Goal: Task Accomplishment & Management: Manage account settings

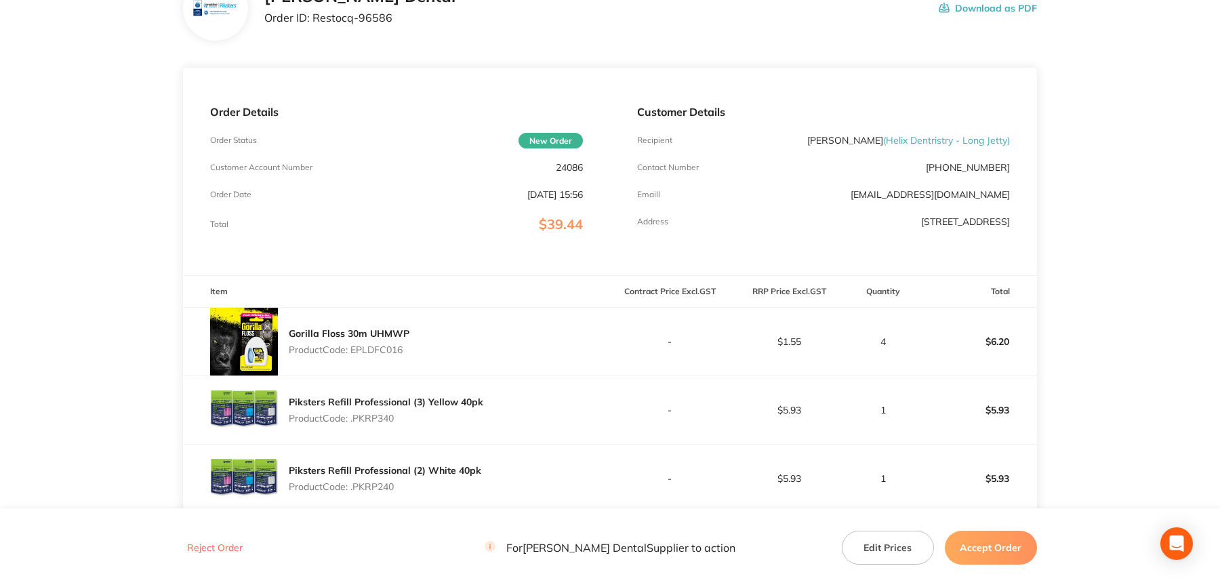
scroll to position [68, 0]
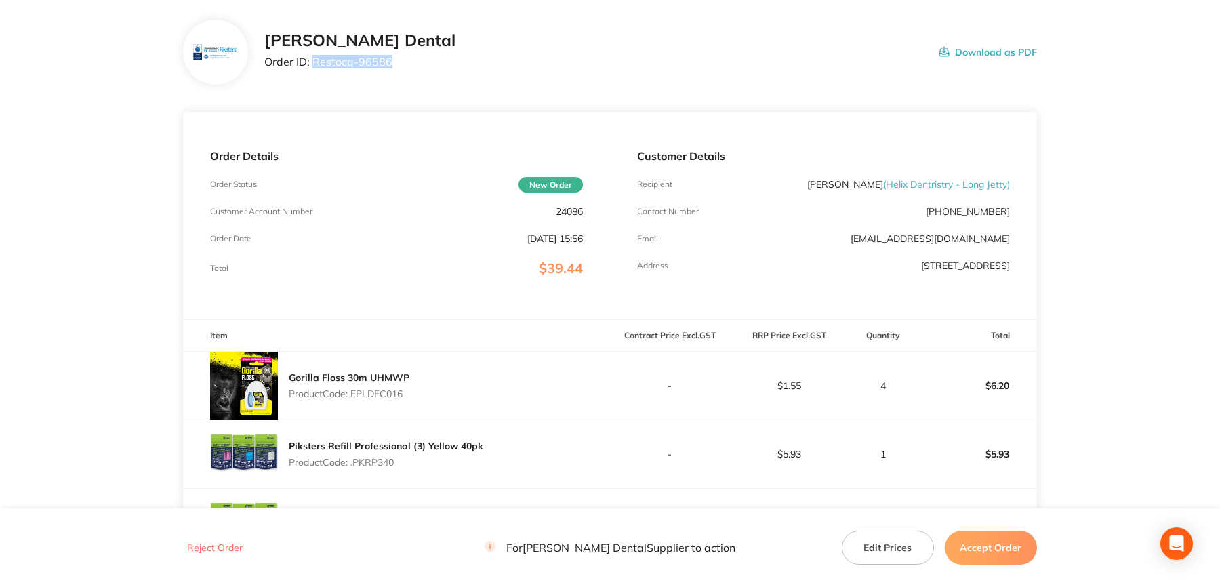
drag, startPoint x: 314, startPoint y: 61, endPoint x: 391, endPoint y: 64, distance: 77.3
click at [391, 64] on div "Erskine Dental Order ID: Restocq- 96586 Download as PDF" at bounding box center [650, 52] width 772 height 42
copy p "Restocq- 96586"
drag, startPoint x: 980, startPoint y: 543, endPoint x: 968, endPoint y: 474, distance: 69.4
click at [980, 543] on button "Accept Order" at bounding box center [991, 548] width 92 height 34
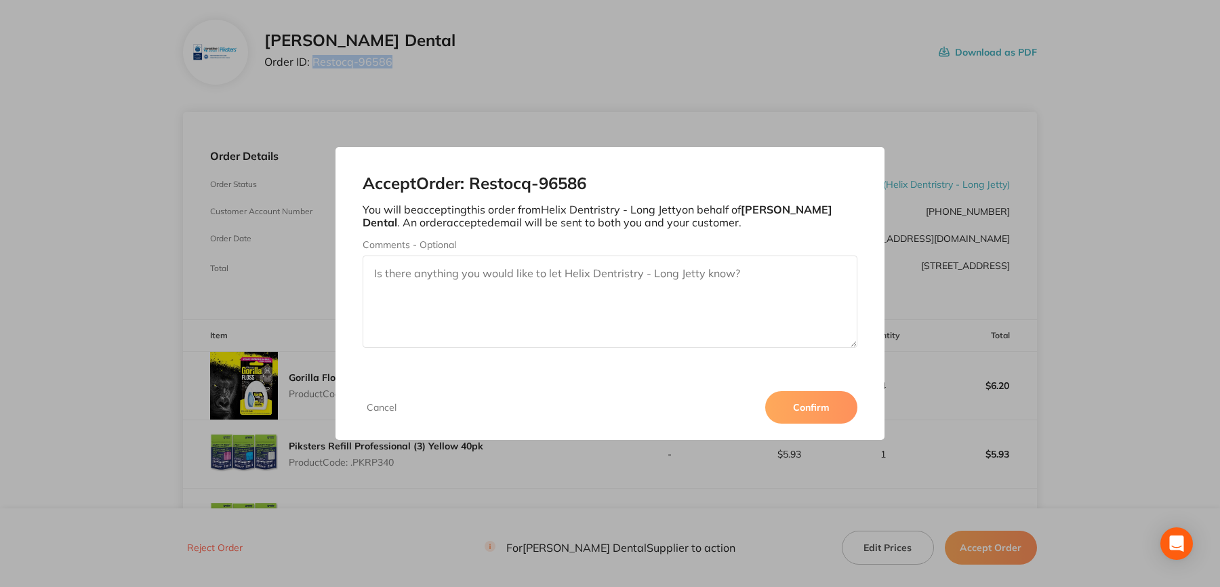
click at [825, 418] on button "Confirm" at bounding box center [811, 407] width 92 height 33
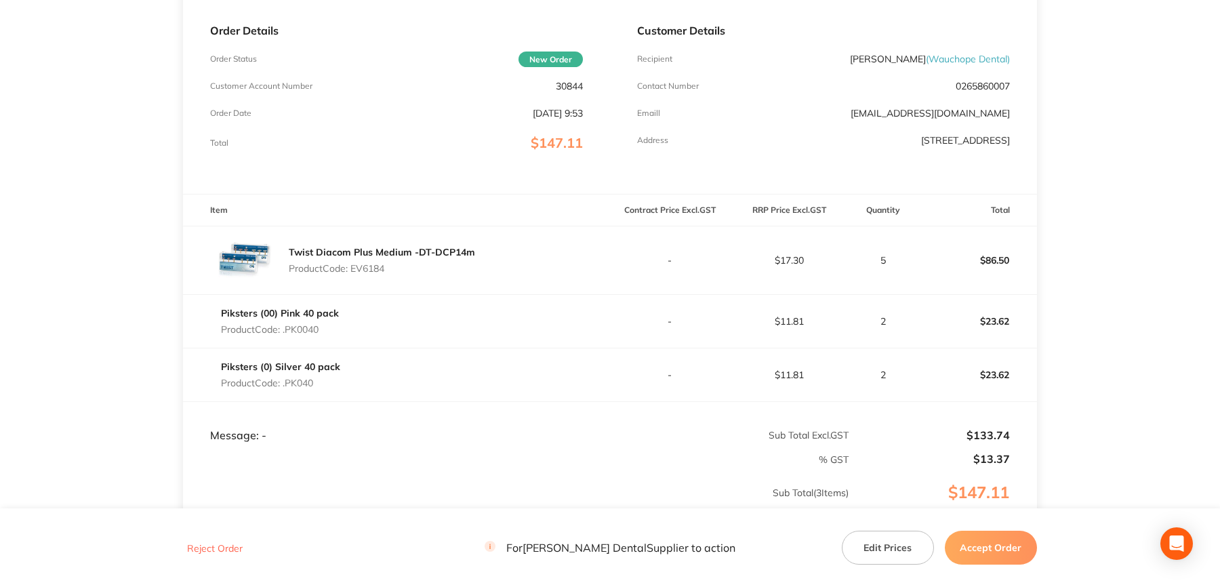
scroll to position [68, 0]
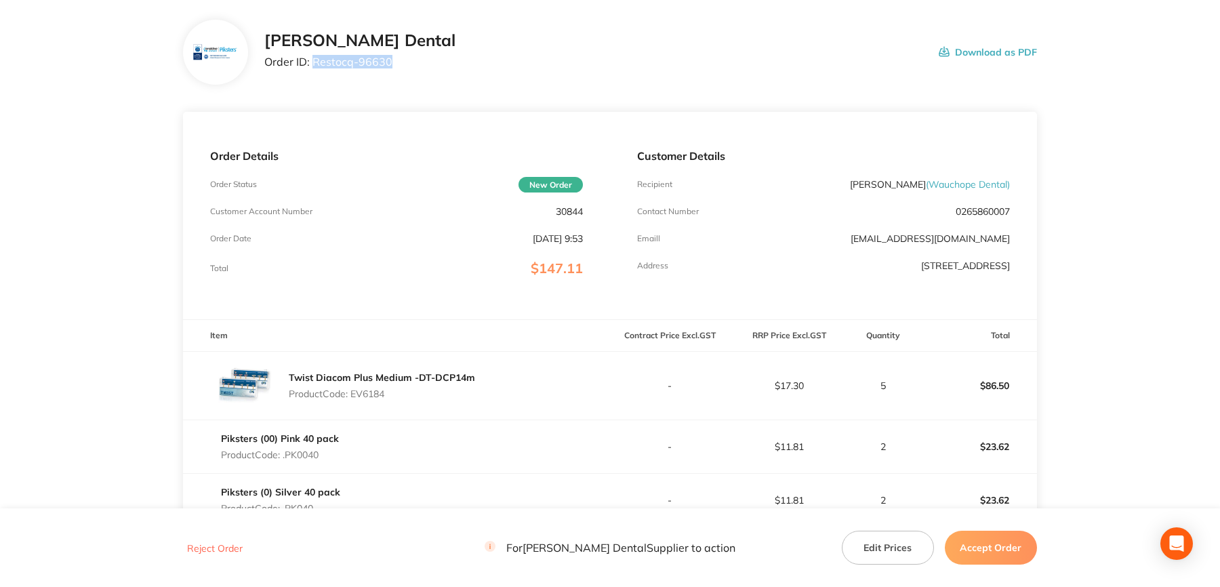
drag, startPoint x: 405, startPoint y: 74, endPoint x: 415, endPoint y: 74, distance: 10.2
click at [415, 74] on div "[PERSON_NAME] Dental Order ID: Restocq- 96630 Download as PDF" at bounding box center [610, 52] width 854 height 65
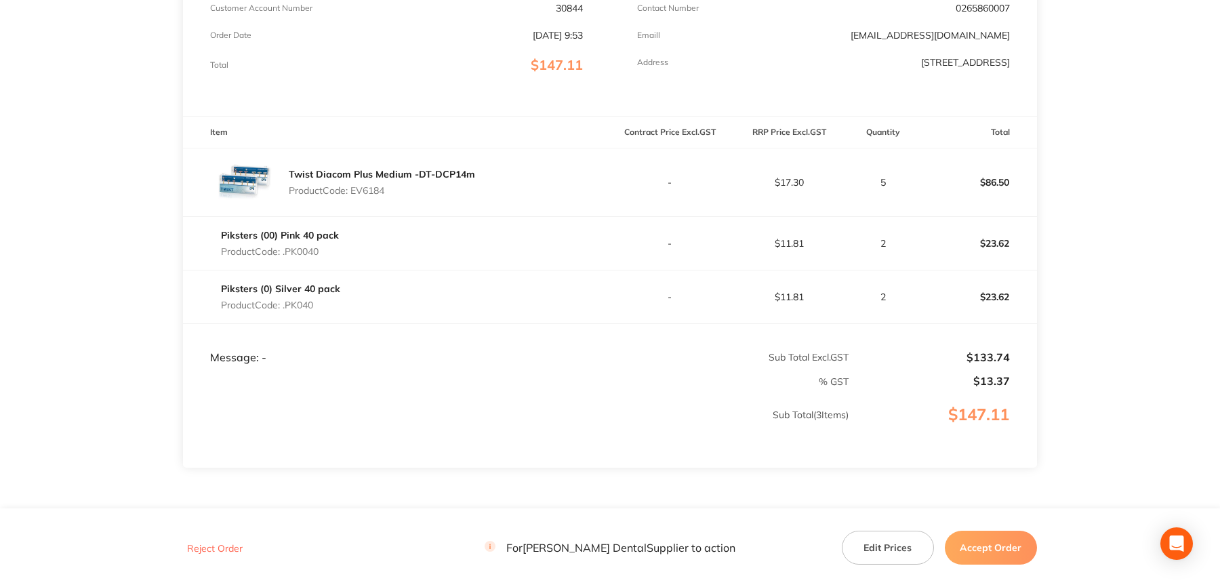
drag, startPoint x: 1007, startPoint y: 538, endPoint x: 968, endPoint y: 518, distance: 43.6
click at [1006, 539] on button "Accept Order" at bounding box center [991, 548] width 92 height 34
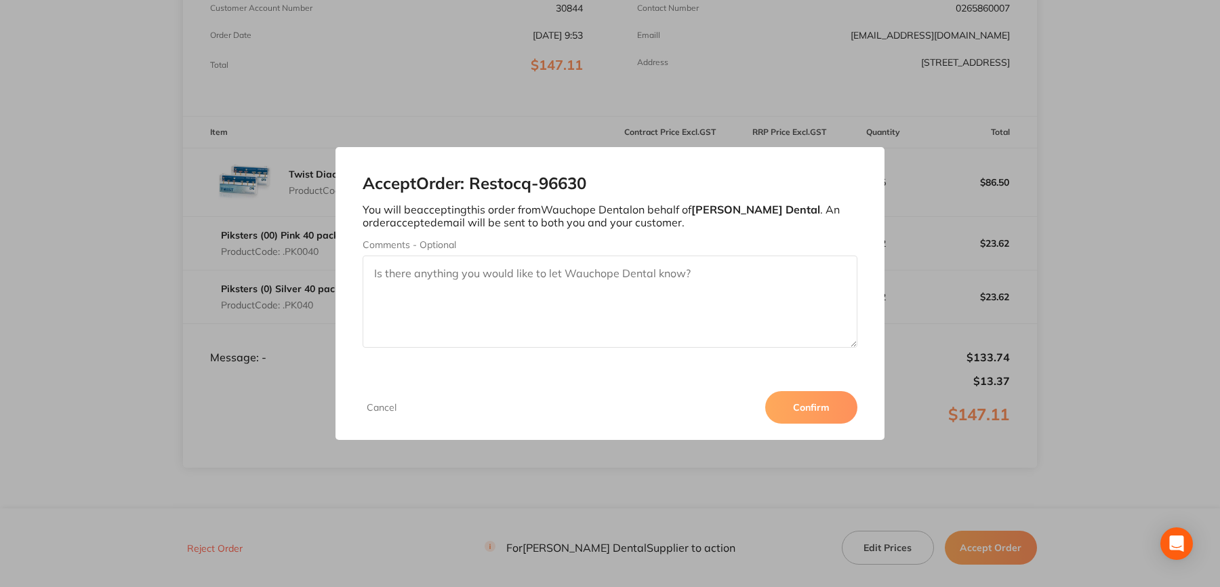
click at [839, 415] on button "Confirm" at bounding box center [811, 407] width 92 height 33
